Goal: Use online tool/utility: Utilize a website feature to perform a specific function

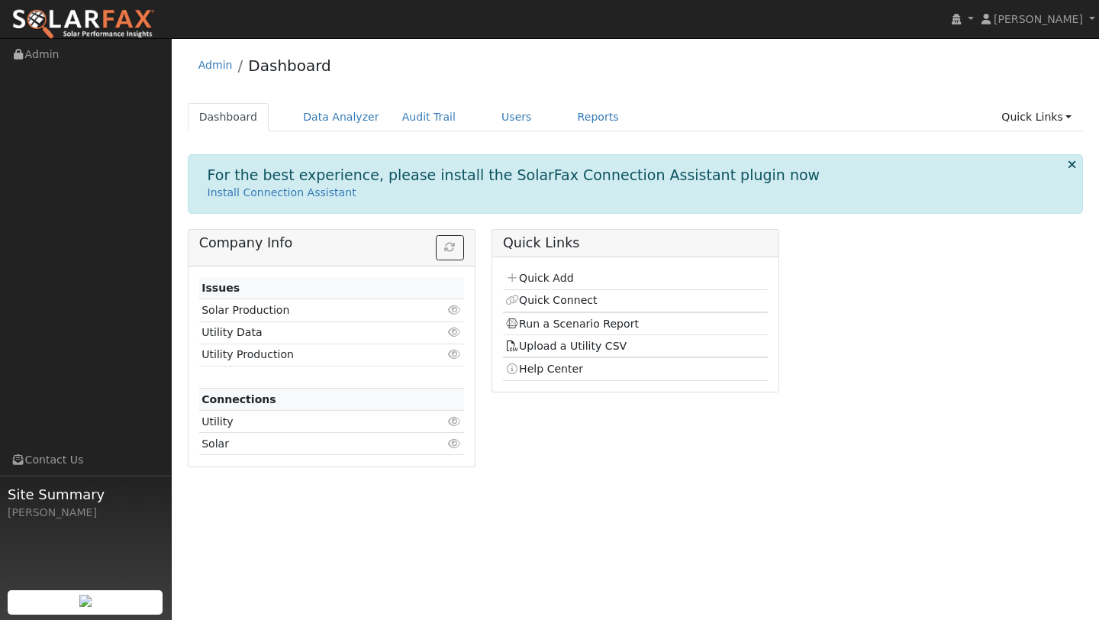
click at [471, 116] on ul "Dashboard Data Analyzer Audit Trail Users Reports Quick Links Quick Add Quick C…" at bounding box center [636, 117] width 896 height 28
click at [496, 116] on link "Users" at bounding box center [516, 117] width 53 height 28
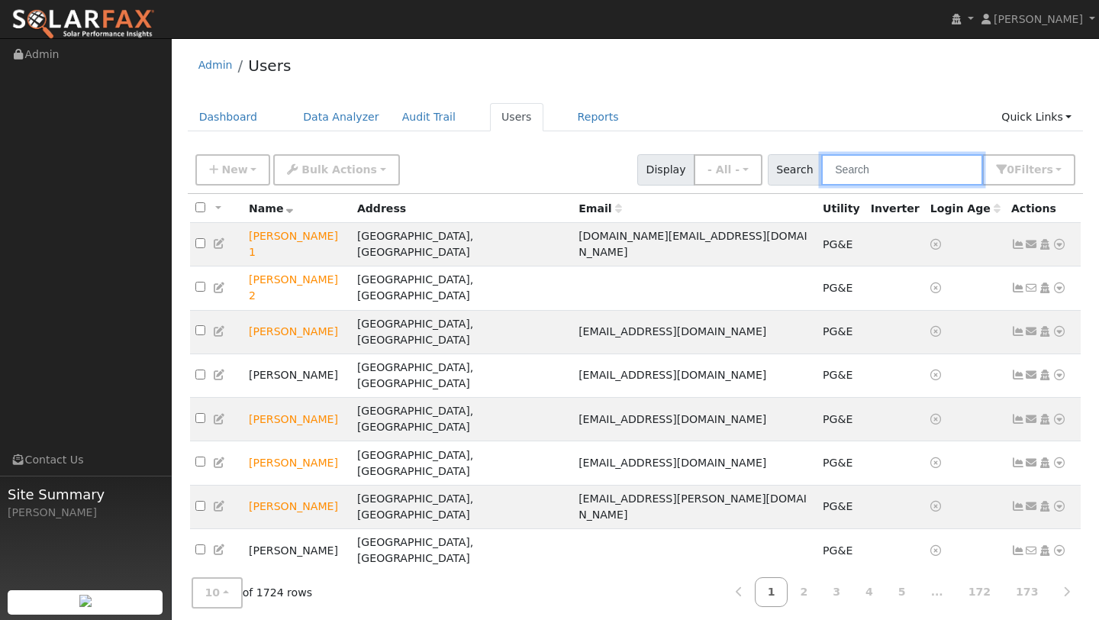
click at [848, 175] on input "text" at bounding box center [902, 169] width 162 height 31
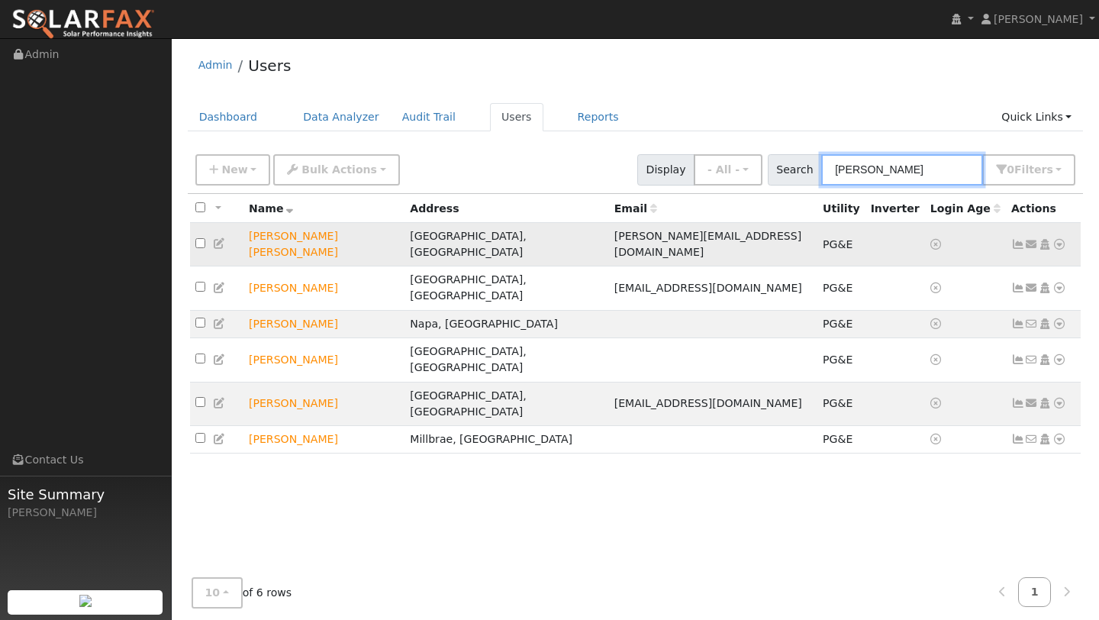
type input "CARLOS"
click at [1053, 239] on icon at bounding box center [1060, 244] width 14 height 11
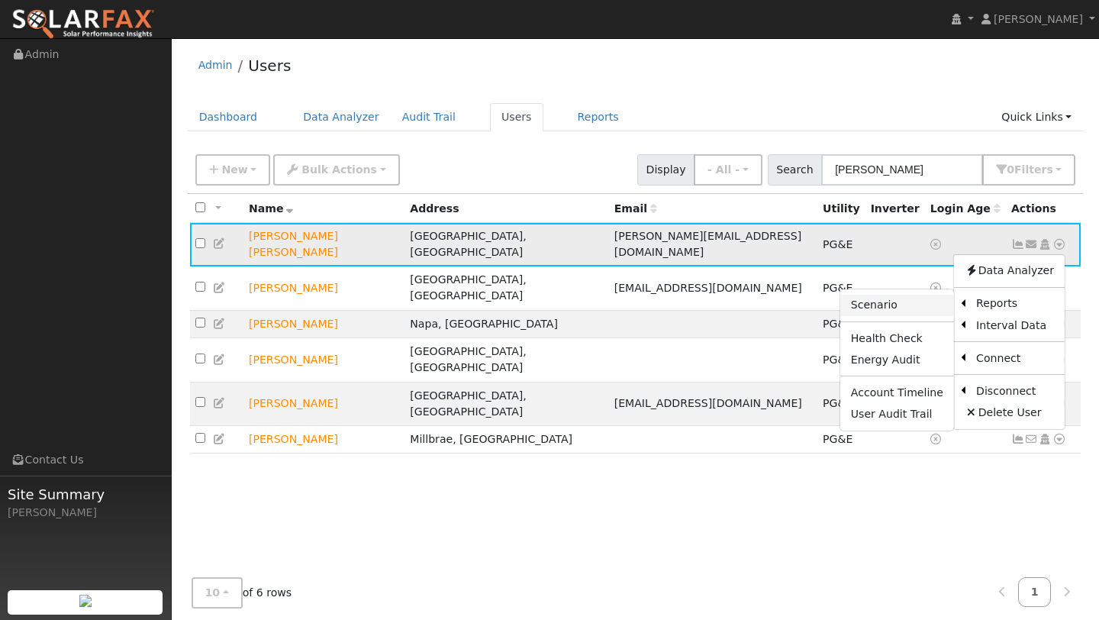
click at [927, 305] on link "Scenario" at bounding box center [897, 305] width 114 height 21
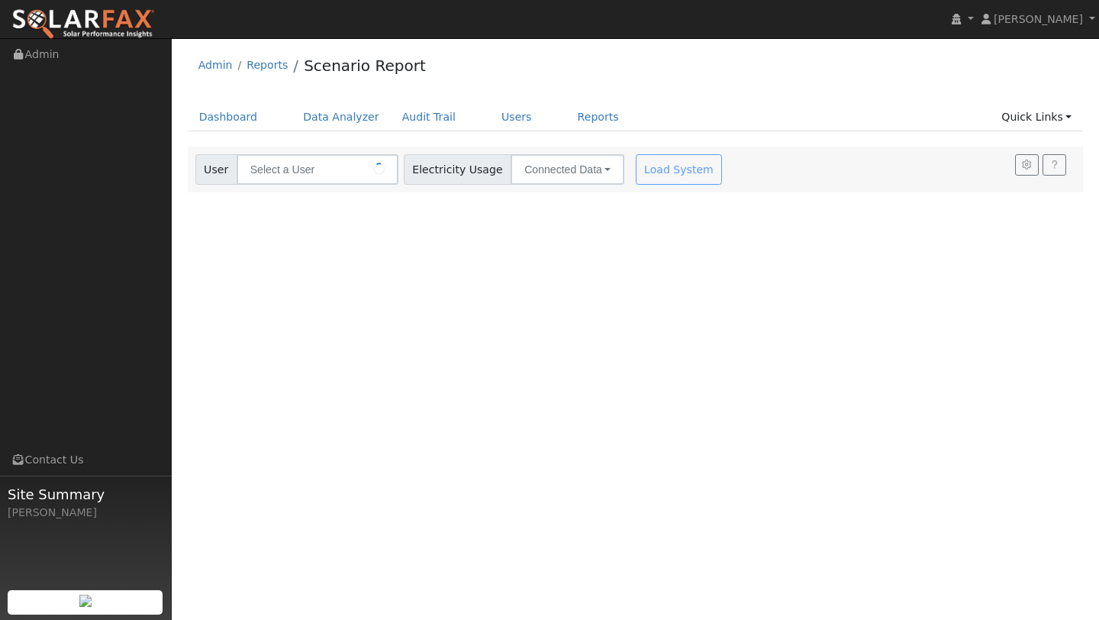
type input "[PERSON_NAME] [PERSON_NAME]"
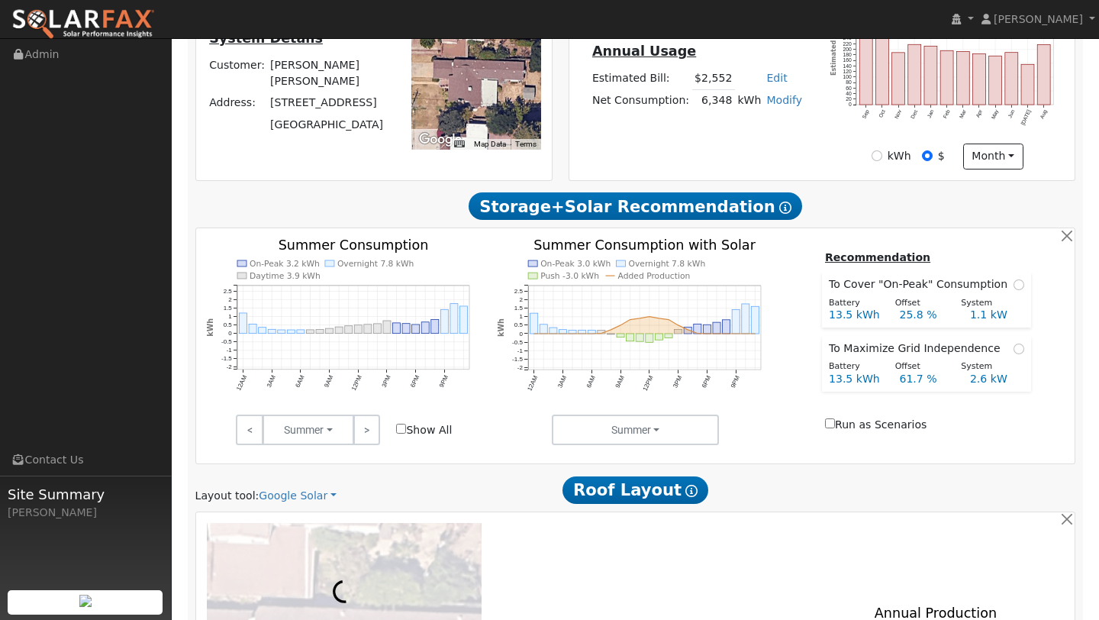
scroll to position [810, 0]
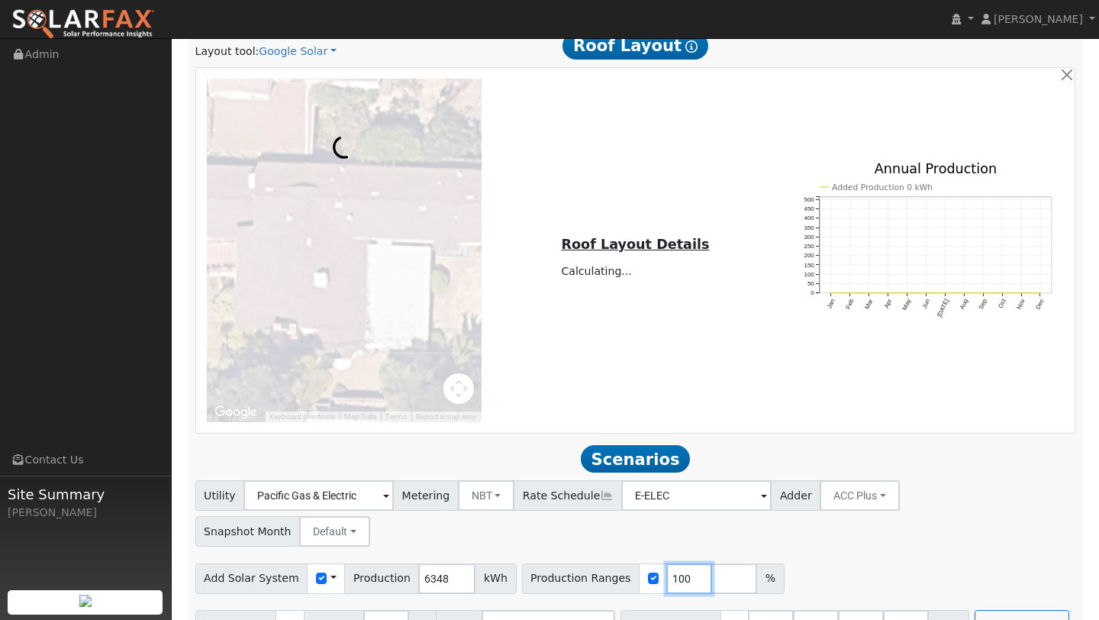
click at [671, 563] on input "100" at bounding box center [689, 578] width 46 height 31
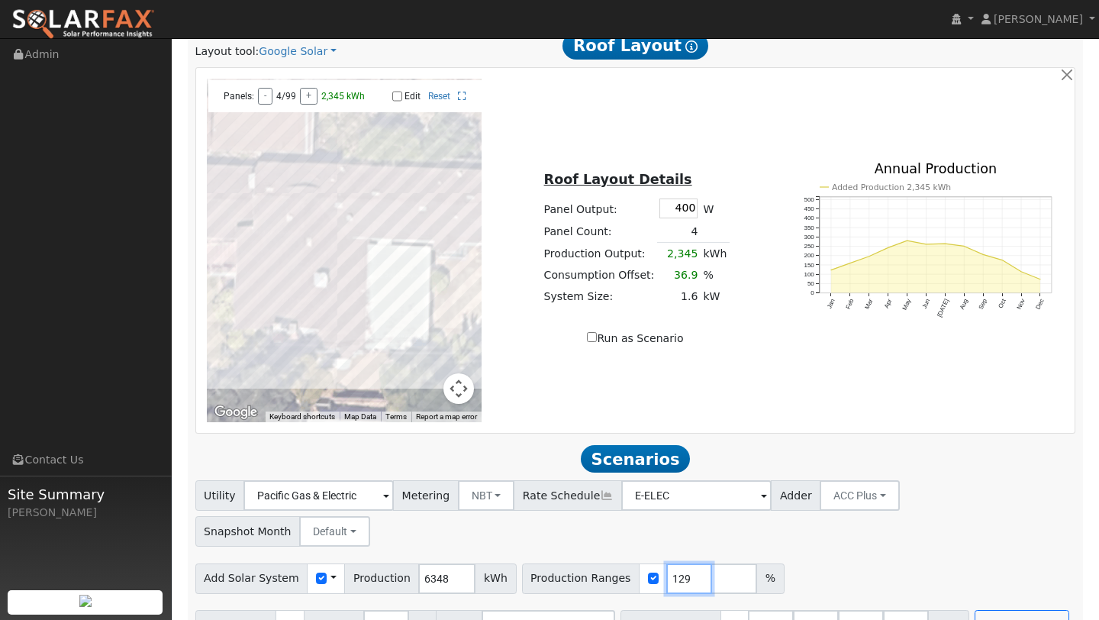
type input "129"
click at [892, 610] on input "number" at bounding box center [906, 625] width 46 height 31
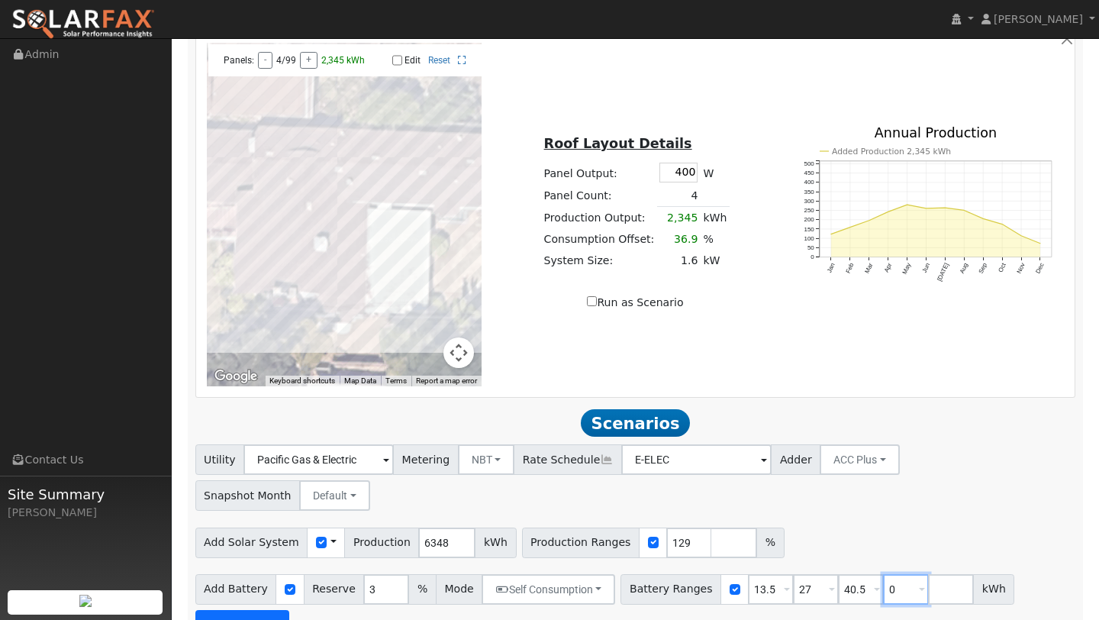
type input "0"
type input "13.5"
type input "27"
type input "40.5"
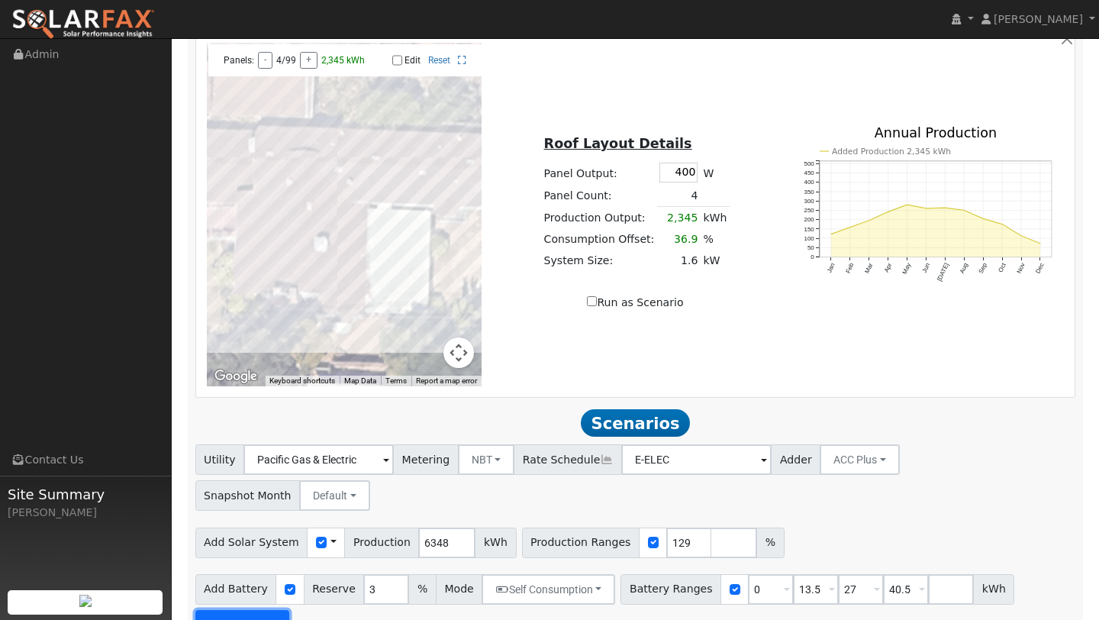
click at [234, 610] on button "Run Scenarios" at bounding box center [242, 625] width 94 height 31
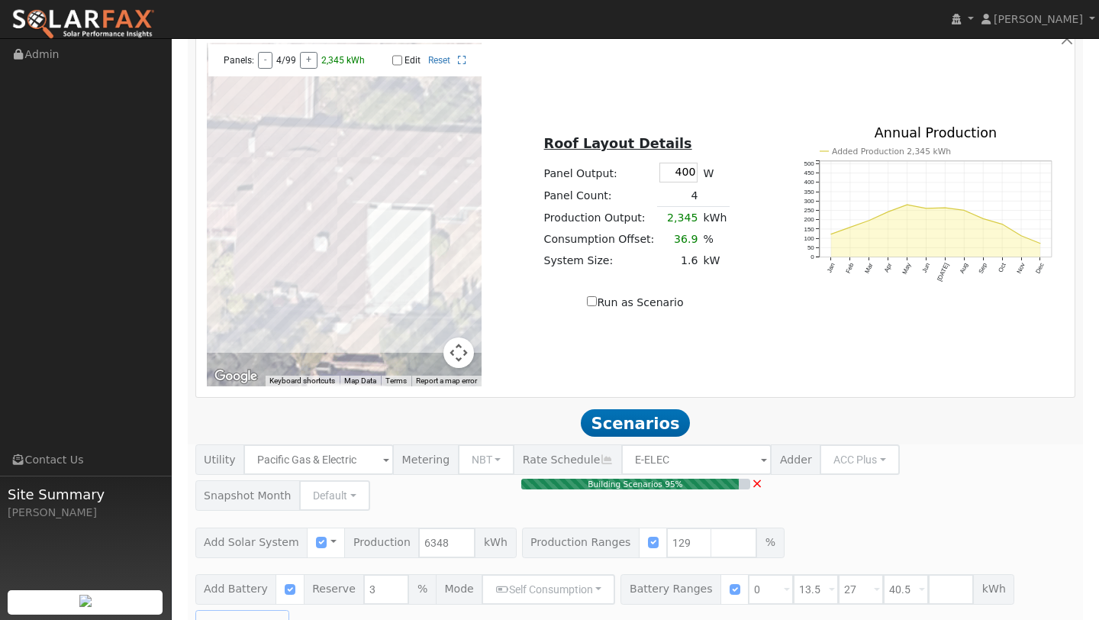
type input "5.5"
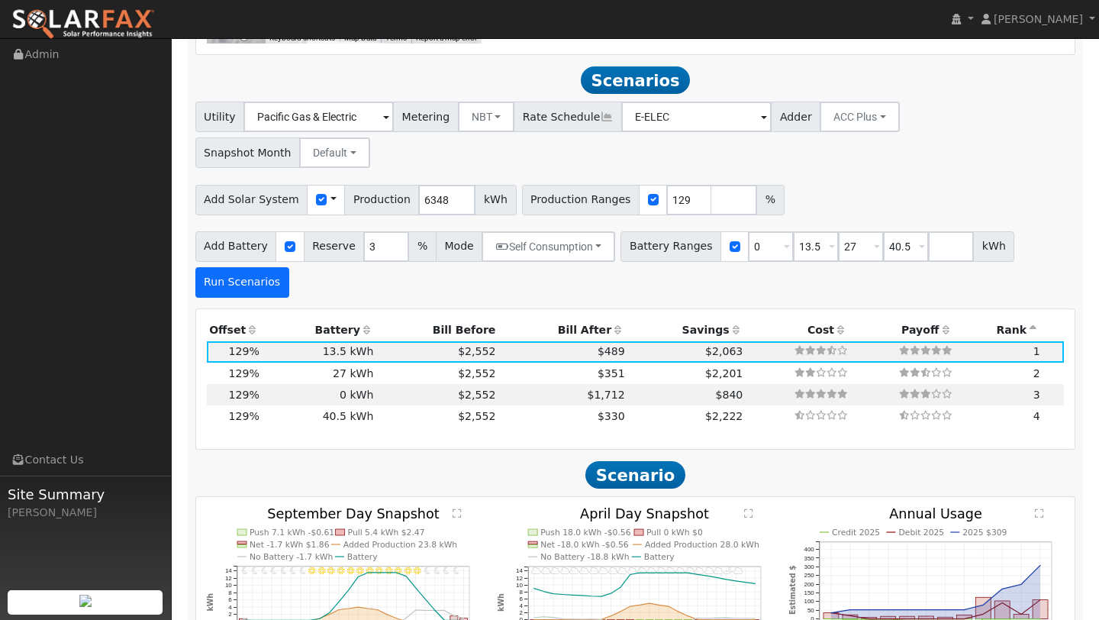
scroll to position [1209, 0]
